Goal: Task Accomplishment & Management: Use online tool/utility

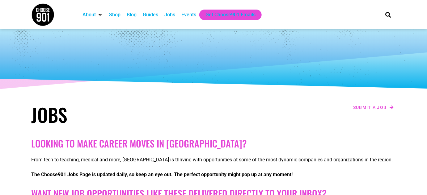
click at [170, 14] on div "Jobs" at bounding box center [169, 14] width 11 height 7
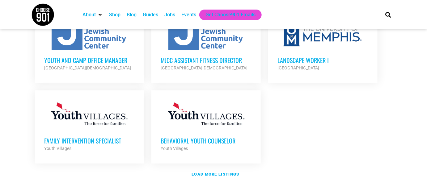
scroll to position [731, 0]
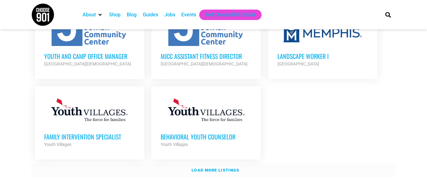
click at [228, 168] on strong "Load more listings" at bounding box center [215, 170] width 48 height 5
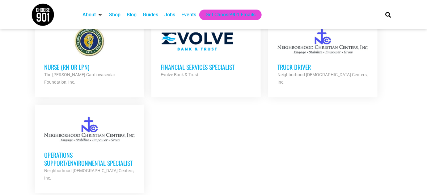
scroll to position [1341, 0]
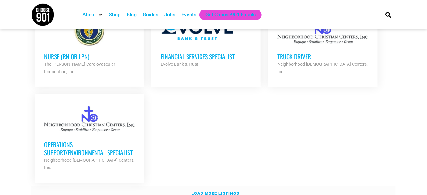
click at [207, 191] on strong "Load more listings" at bounding box center [215, 193] width 48 height 5
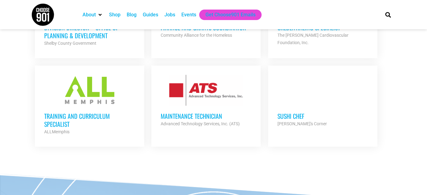
scroll to position [0, 0]
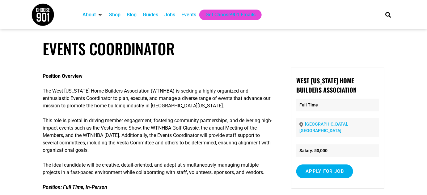
click at [227, 90] on p "The West [US_STATE] Home Builders Association (WTNHBA) is seeking a highly orga…" at bounding box center [158, 98] width 231 height 22
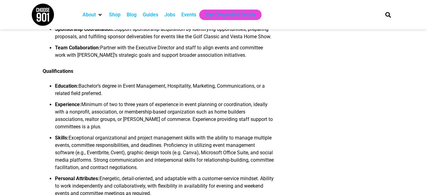
scroll to position [391, 0]
